Goal: Task Accomplishment & Management: Manage account settings

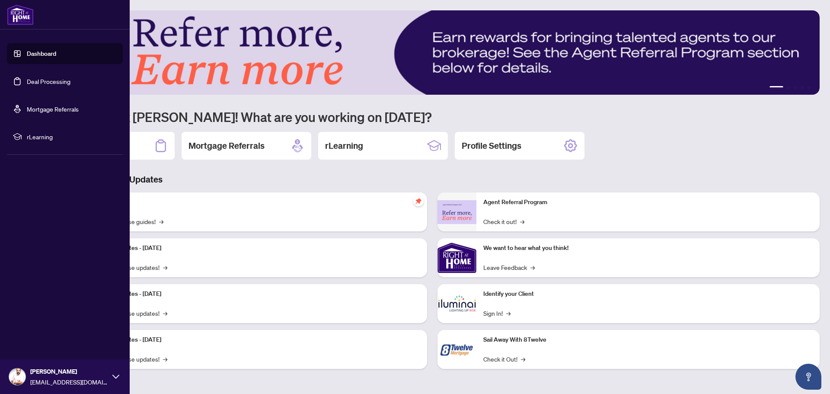
click at [32, 50] on link "Dashboard" at bounding box center [41, 54] width 29 height 8
click at [56, 81] on link "Deal Processing" at bounding box center [49, 81] width 44 height 8
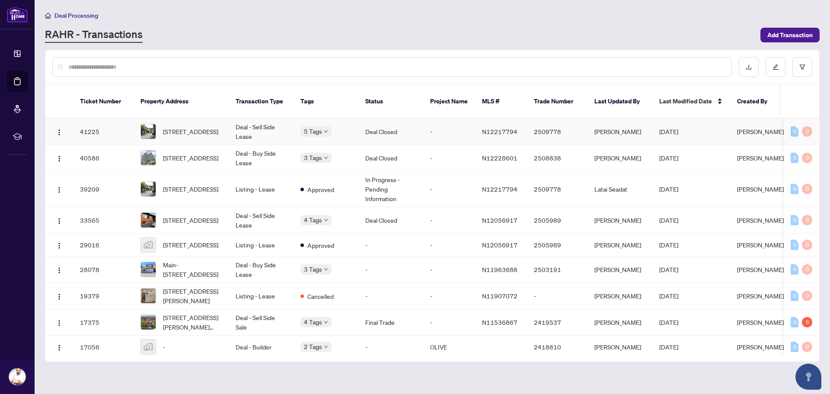
click at [765, 122] on td "[PERSON_NAME]" at bounding box center [760, 131] width 61 height 26
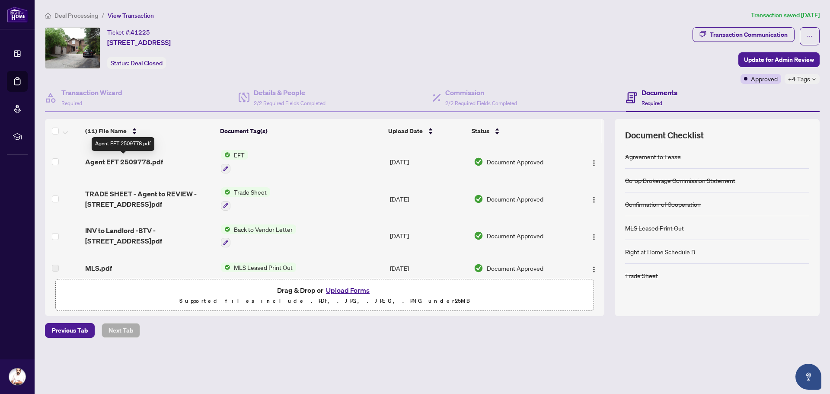
click at [109, 159] on span "Agent EFT 2509778.pdf" at bounding box center [124, 161] width 78 height 10
